Goal: Transaction & Acquisition: Purchase product/service

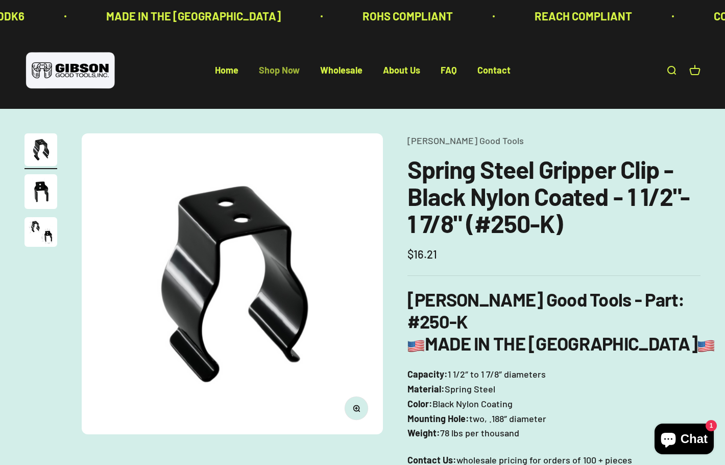
click at [291, 71] on link "Shop Now" at bounding box center [279, 70] width 41 height 11
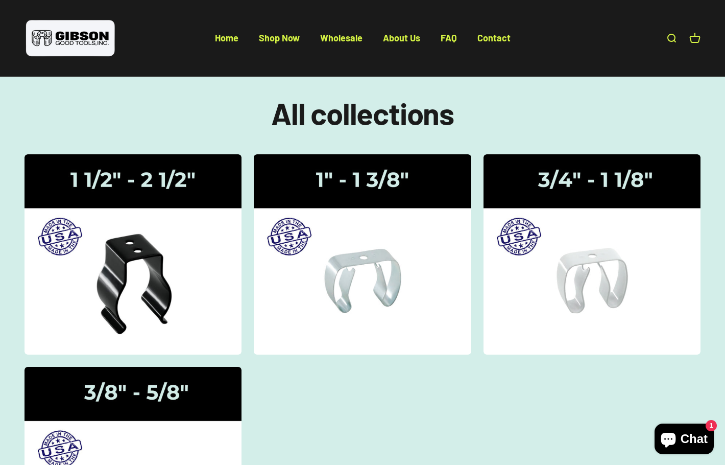
scroll to position [102, 0]
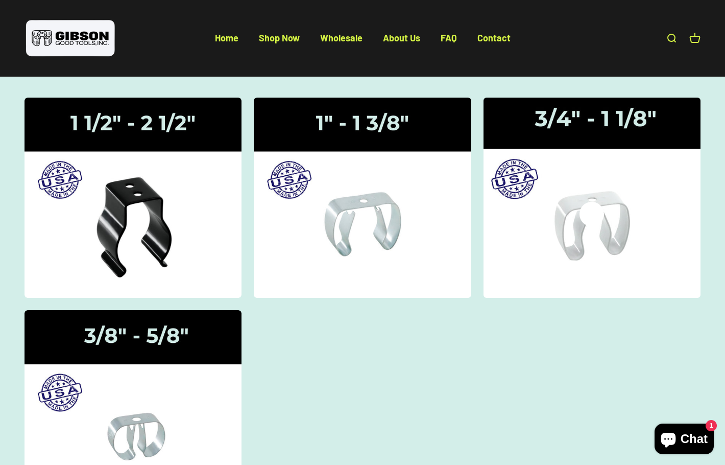
click at [569, 200] on img at bounding box center [592, 197] width 230 height 212
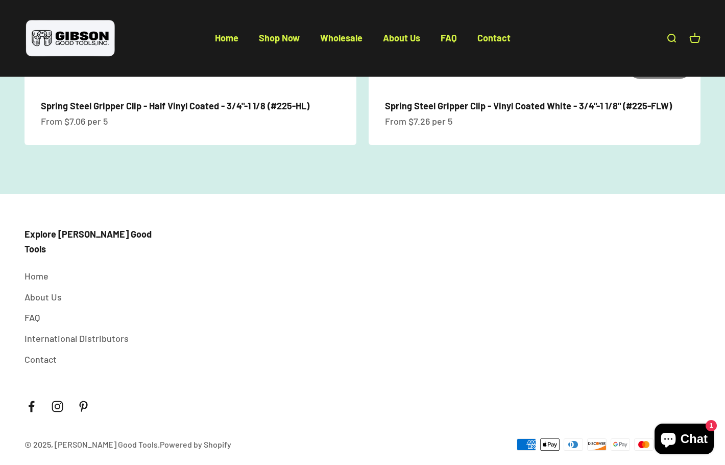
scroll to position [811, 0]
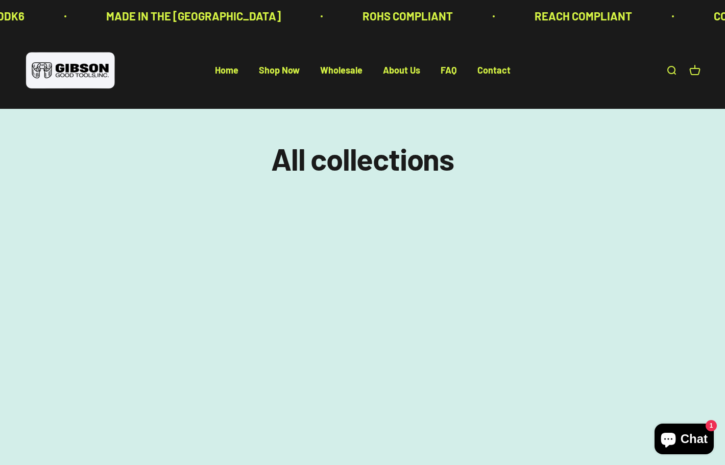
scroll to position [102, 0]
